Goal: Task Accomplishment & Management: Use online tool/utility

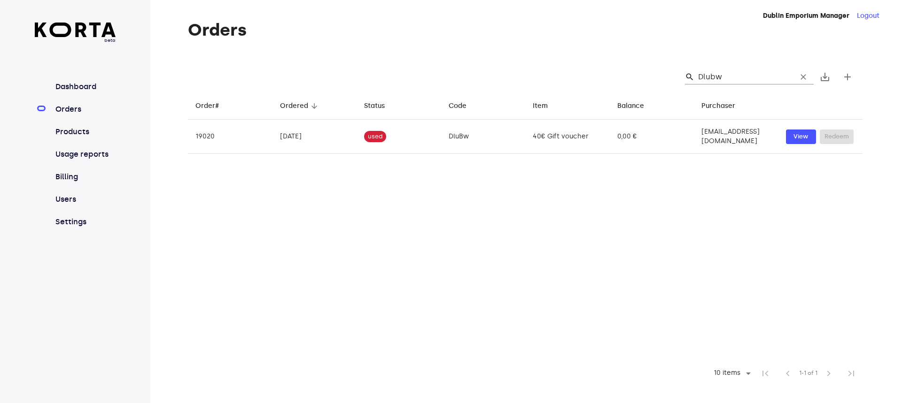
click at [738, 78] on input "Dlubw" at bounding box center [743, 77] width 91 height 15
click at [741, 79] on input "Dlubw" at bounding box center [743, 77] width 91 height 15
type input "D"
type input "cdhe6"
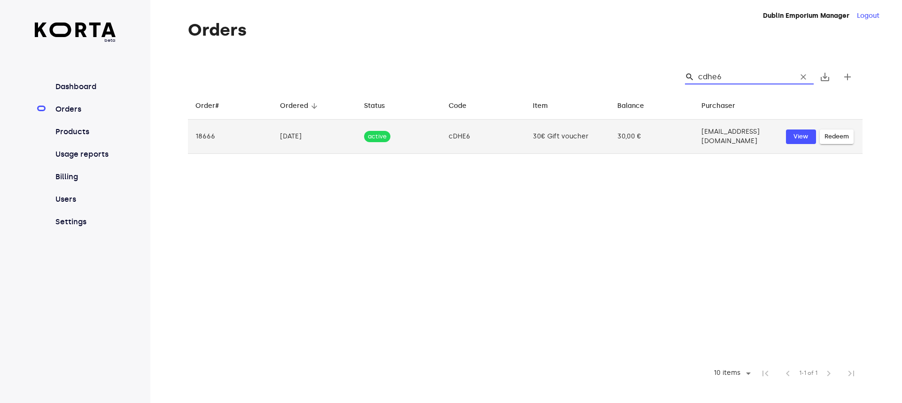
click at [837, 132] on span "Redeem" at bounding box center [836, 137] width 24 height 11
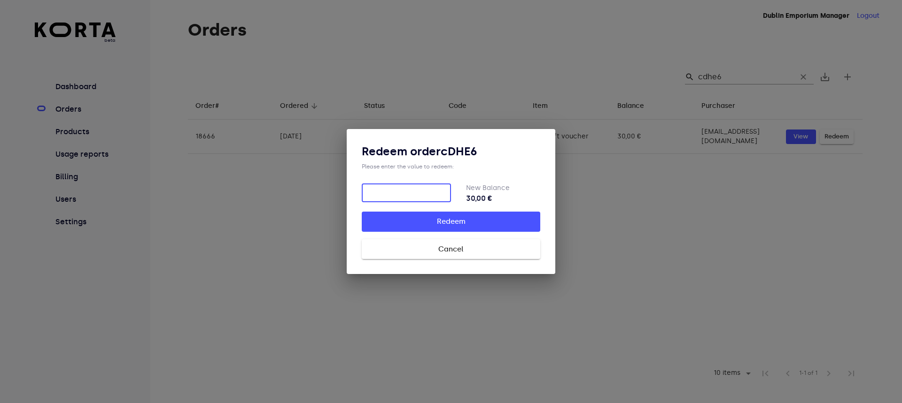
type input "6"
type input "2"
type input "30"
click at [440, 224] on span "Redeem" at bounding box center [451, 222] width 148 height 12
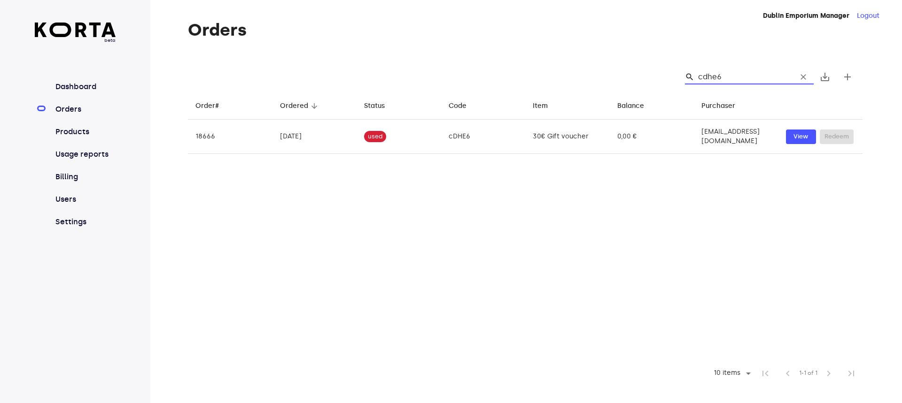
drag, startPoint x: 732, startPoint y: 77, endPoint x: 686, endPoint y: 76, distance: 46.1
click at [686, 76] on div "search cdhe6 clear" at bounding box center [745, 77] width 136 height 15
